Goal: Task Accomplishment & Management: Manage account settings

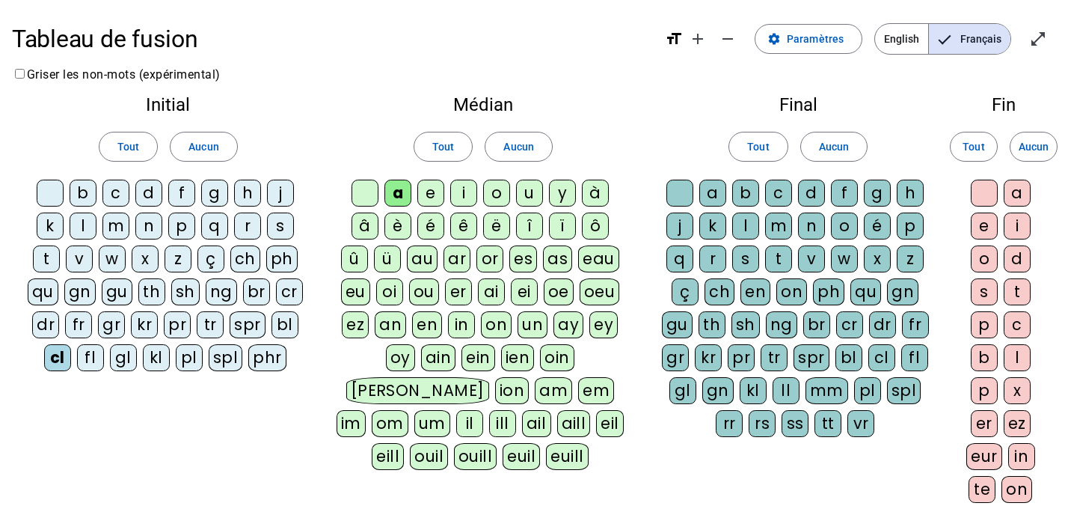
click at [778, 224] on div "m" at bounding box center [778, 225] width 27 height 27
click at [986, 218] on div "e" at bounding box center [984, 225] width 27 height 27
click at [81, 224] on div "l" at bounding box center [83, 225] width 27 height 27
click at [151, 189] on div "d" at bounding box center [148, 192] width 27 height 27
click at [118, 193] on div "c" at bounding box center [115, 192] width 27 height 27
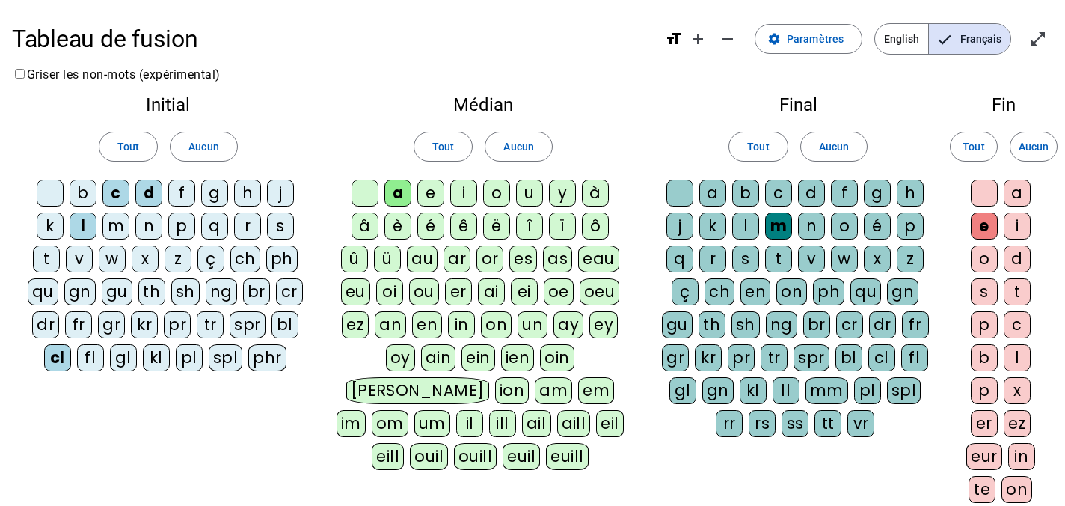
click at [812, 226] on div "n" at bounding box center [811, 225] width 27 height 27
click at [872, 194] on div "g" at bounding box center [877, 192] width 27 height 27
click at [181, 224] on div "p" at bounding box center [181, 225] width 27 height 27
click at [279, 226] on div "s" at bounding box center [280, 225] width 27 height 27
click at [117, 230] on div "m" at bounding box center [115, 225] width 27 height 27
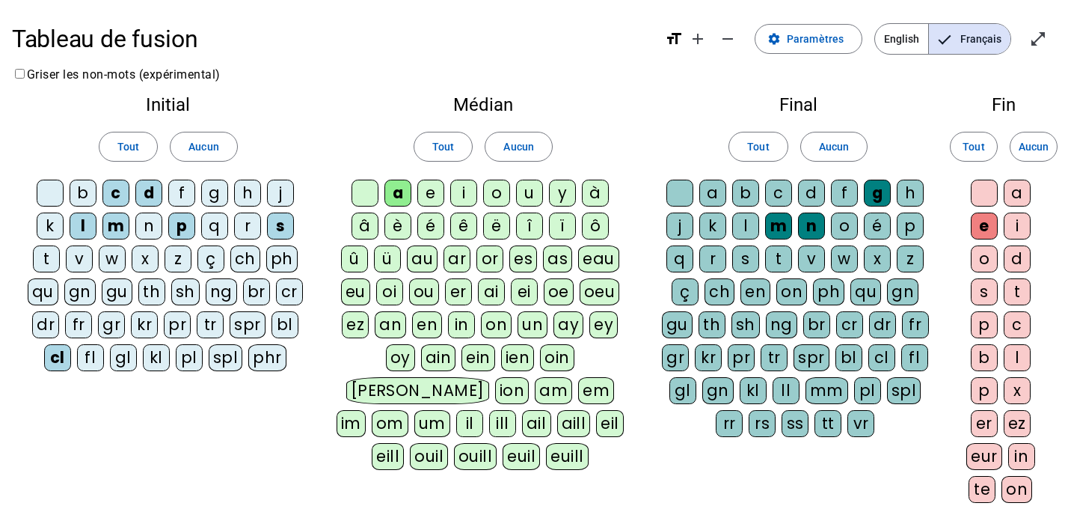
click at [532, 195] on div "u" at bounding box center [529, 192] width 27 height 27
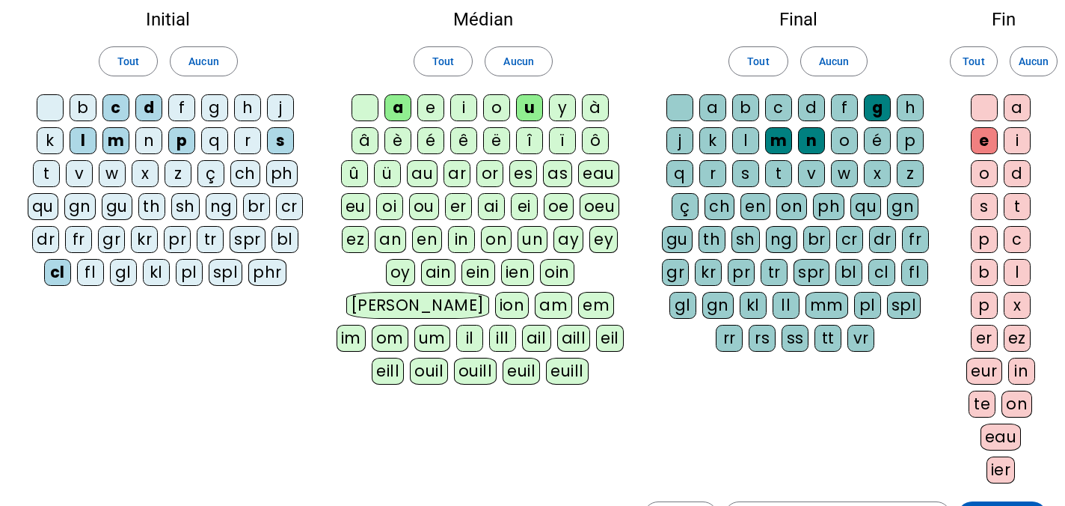
scroll to position [267, 0]
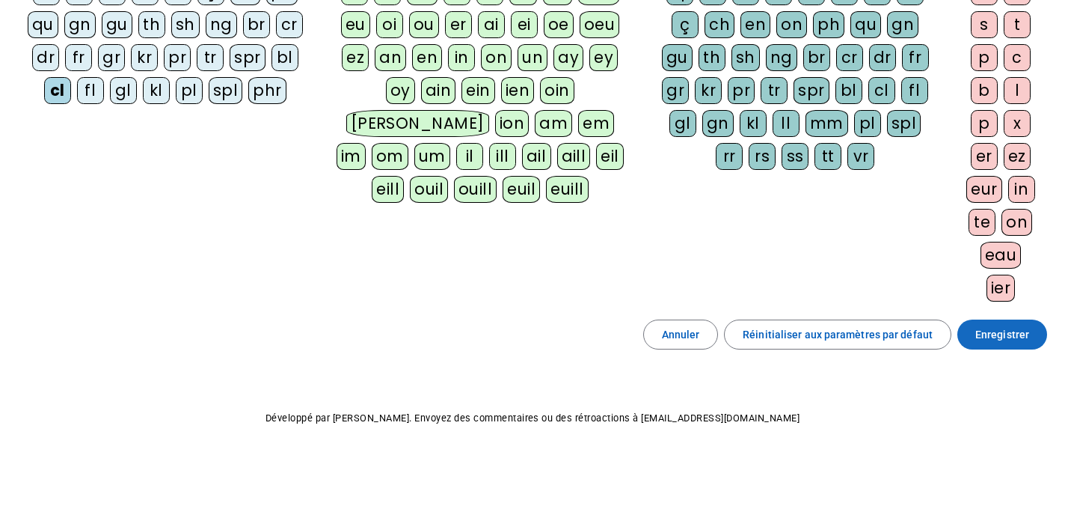
click at [984, 331] on span "Enregistrer" at bounding box center [1002, 334] width 54 height 18
